Goal: Find specific page/section: Find specific page/section

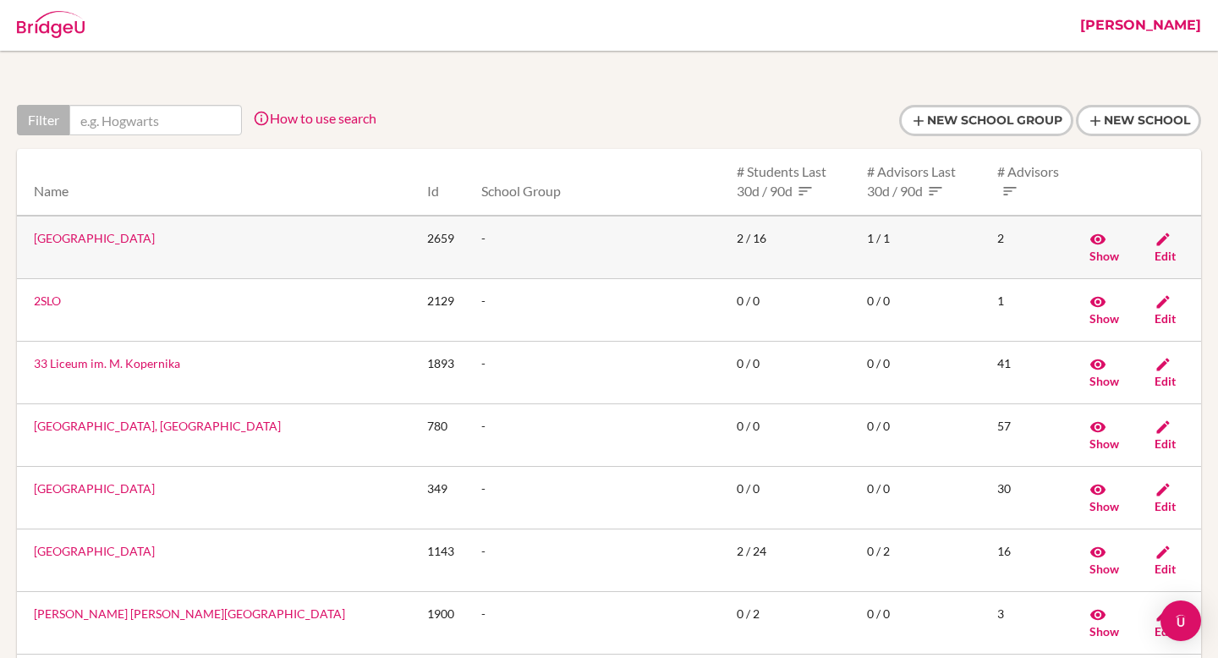
click at [86, 241] on link "[GEOGRAPHIC_DATA]" at bounding box center [94, 238] width 121 height 14
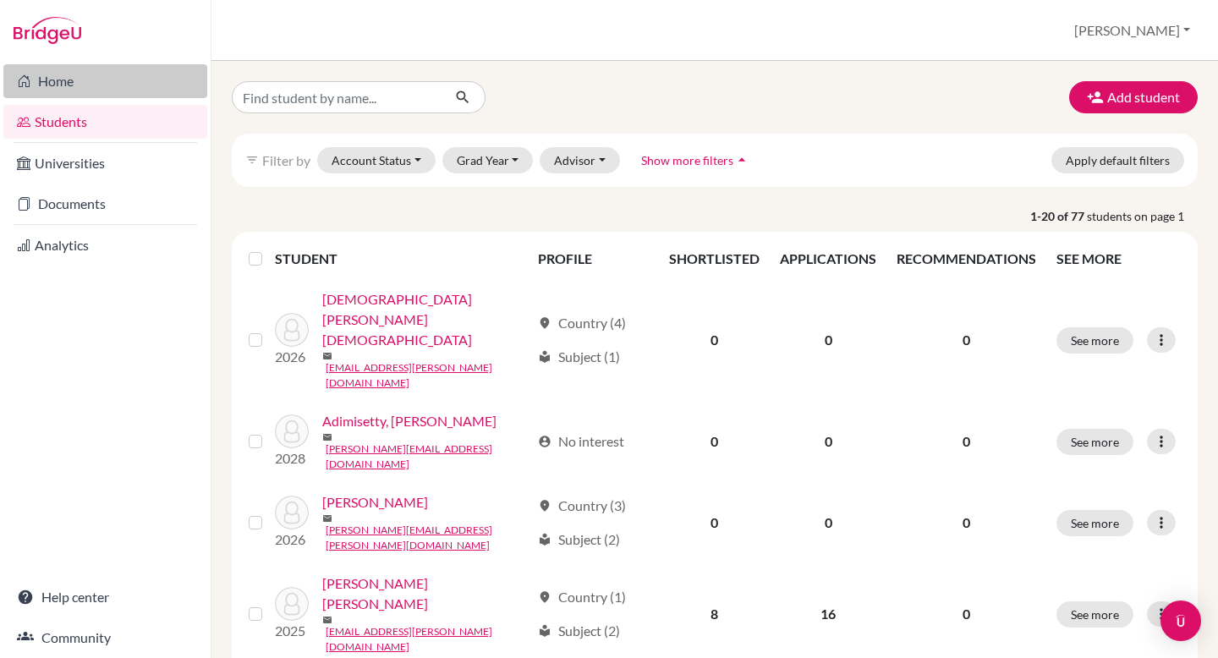
click at [109, 96] on link "Home" at bounding box center [105, 81] width 204 height 34
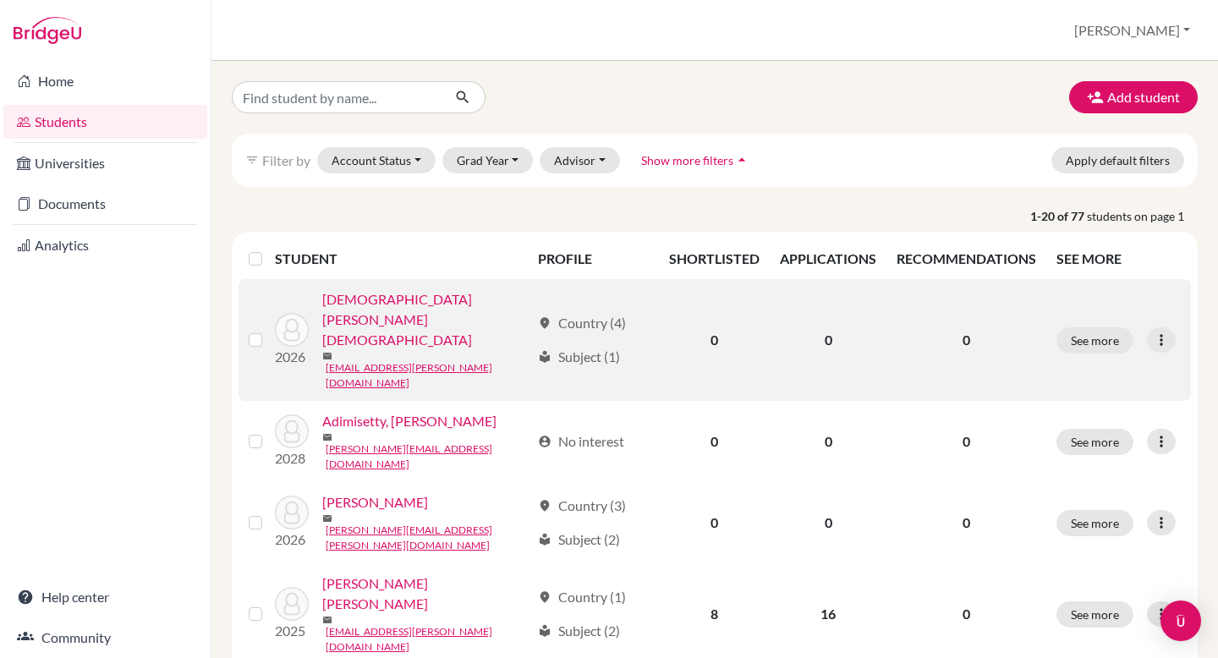
click at [375, 308] on link "[DEMOGRAPHIC_DATA][PERSON_NAME][DEMOGRAPHIC_DATA]" at bounding box center [426, 319] width 208 height 61
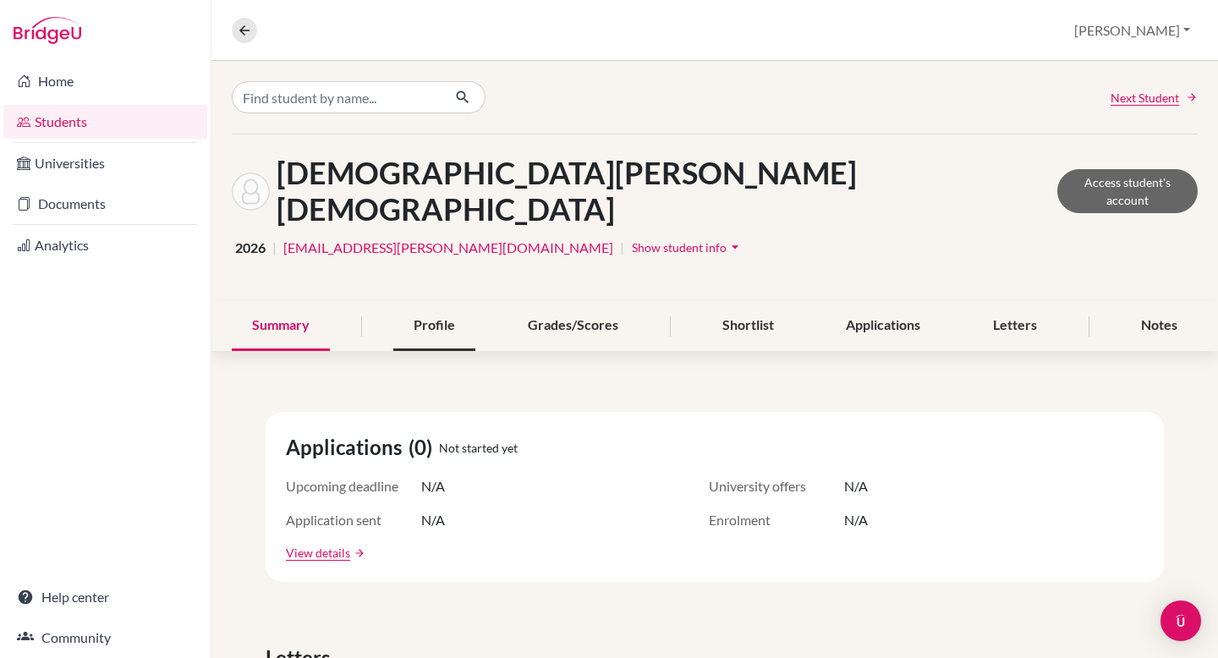
click at [438, 301] on div "Profile" at bounding box center [434, 326] width 82 height 50
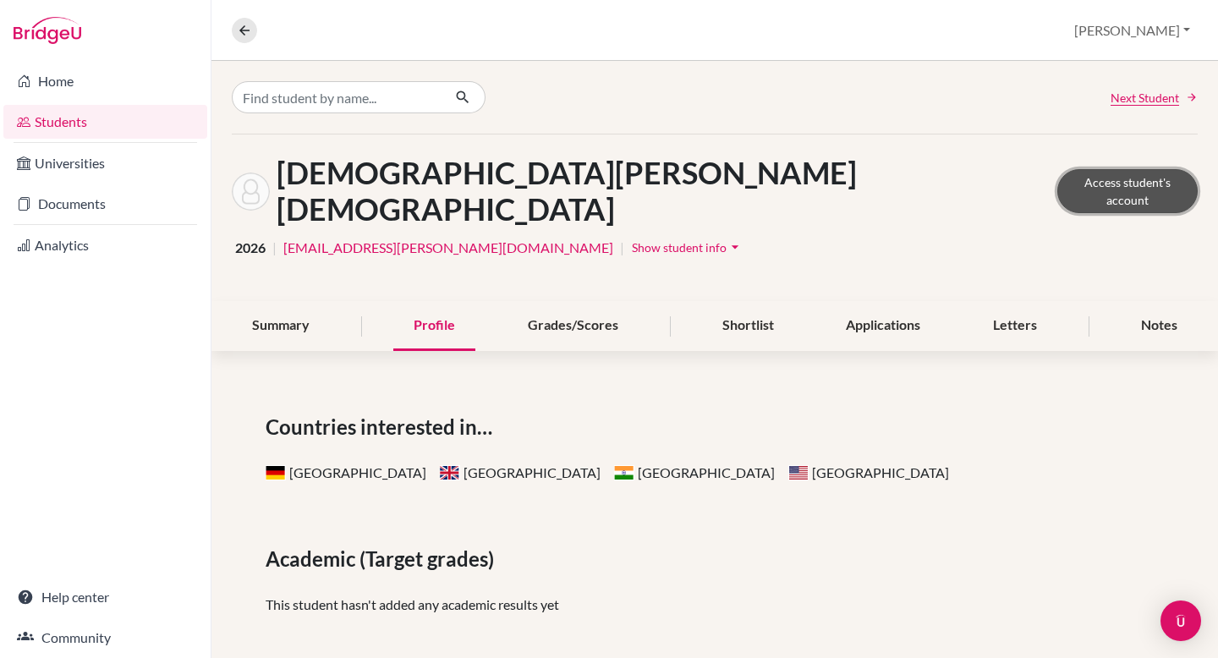
click at [1084, 169] on link "Access student's account" at bounding box center [1127, 191] width 140 height 44
